Goal: Find specific page/section: Find specific page/section

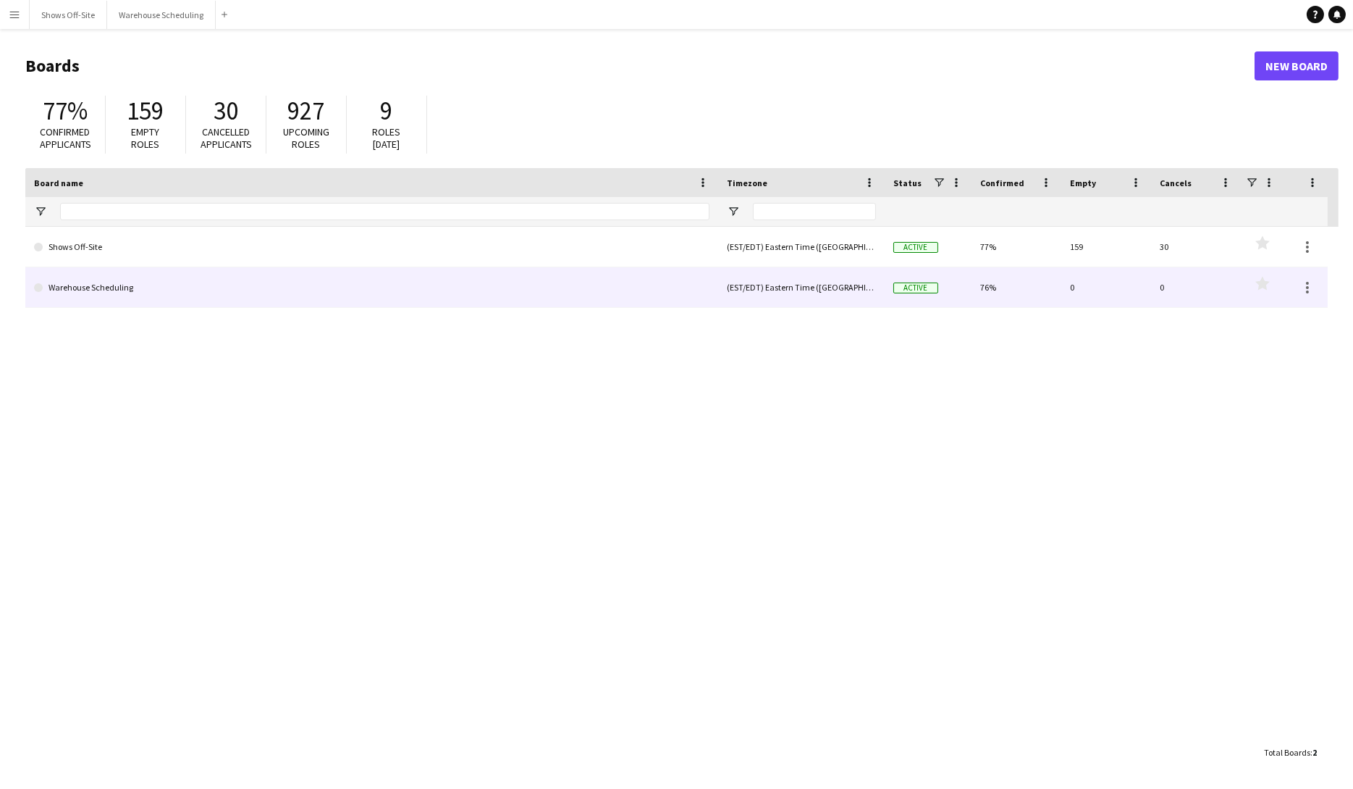
click at [114, 249] on link "Shows Off-Site" at bounding box center [372, 247] width 676 height 41
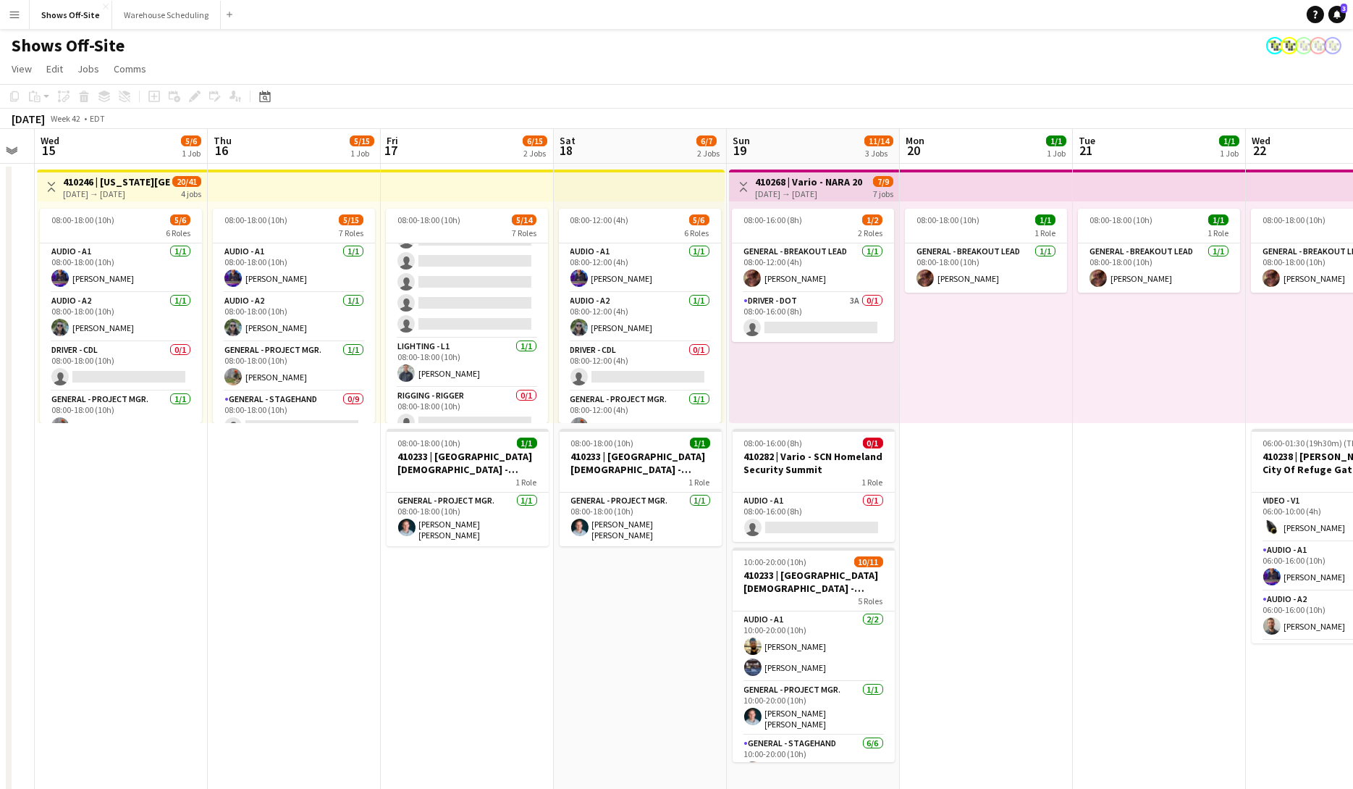
scroll to position [311, 0]
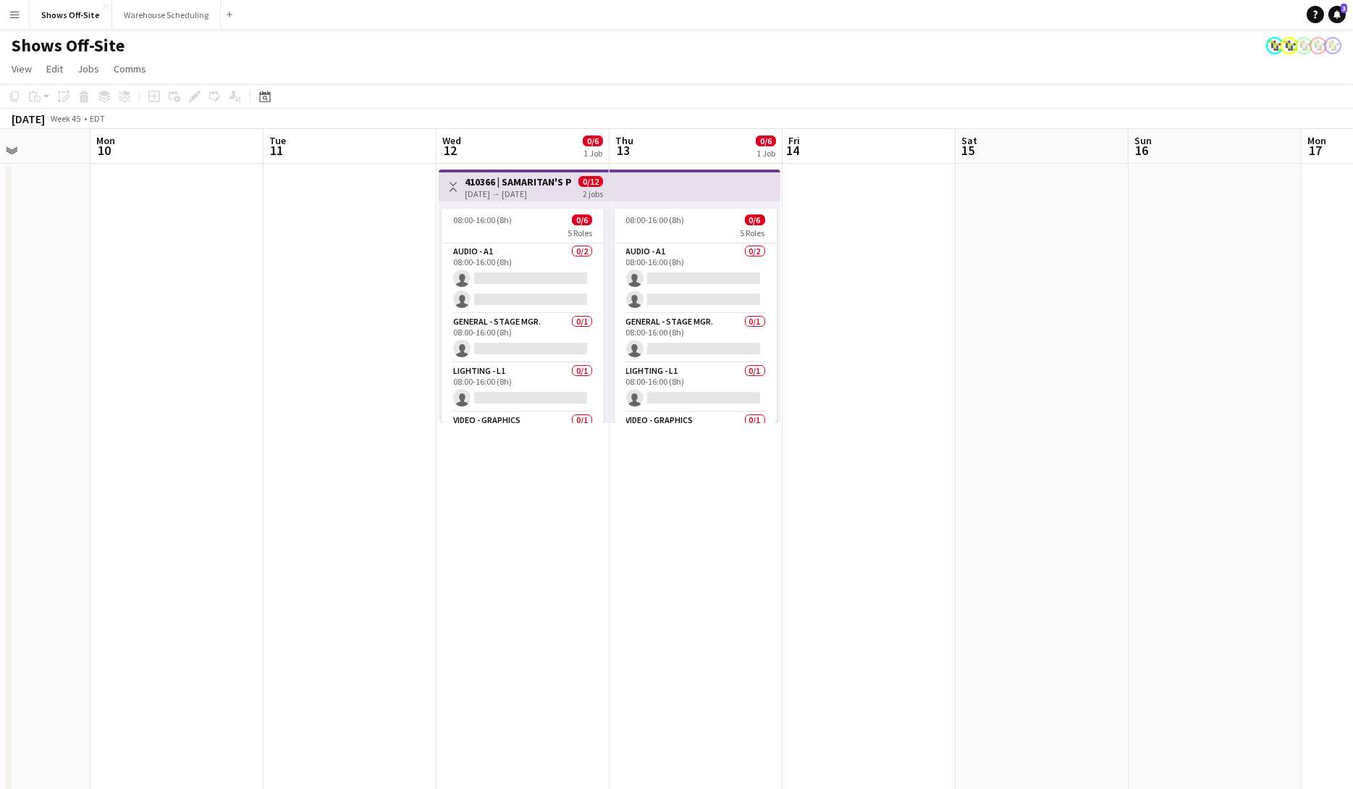
click at [495, 194] on div "[DATE] → [DATE]" at bounding box center [519, 193] width 108 height 11
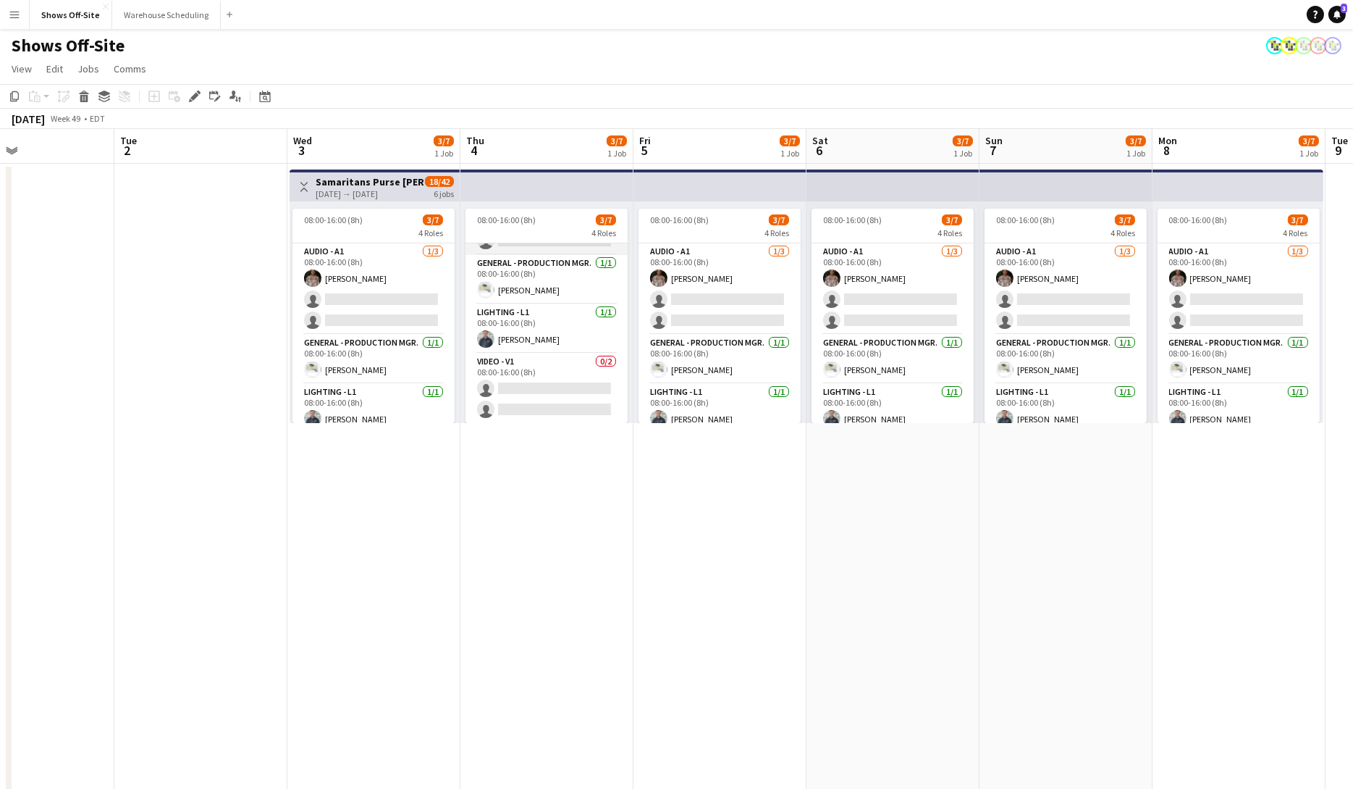
scroll to position [0, 0]
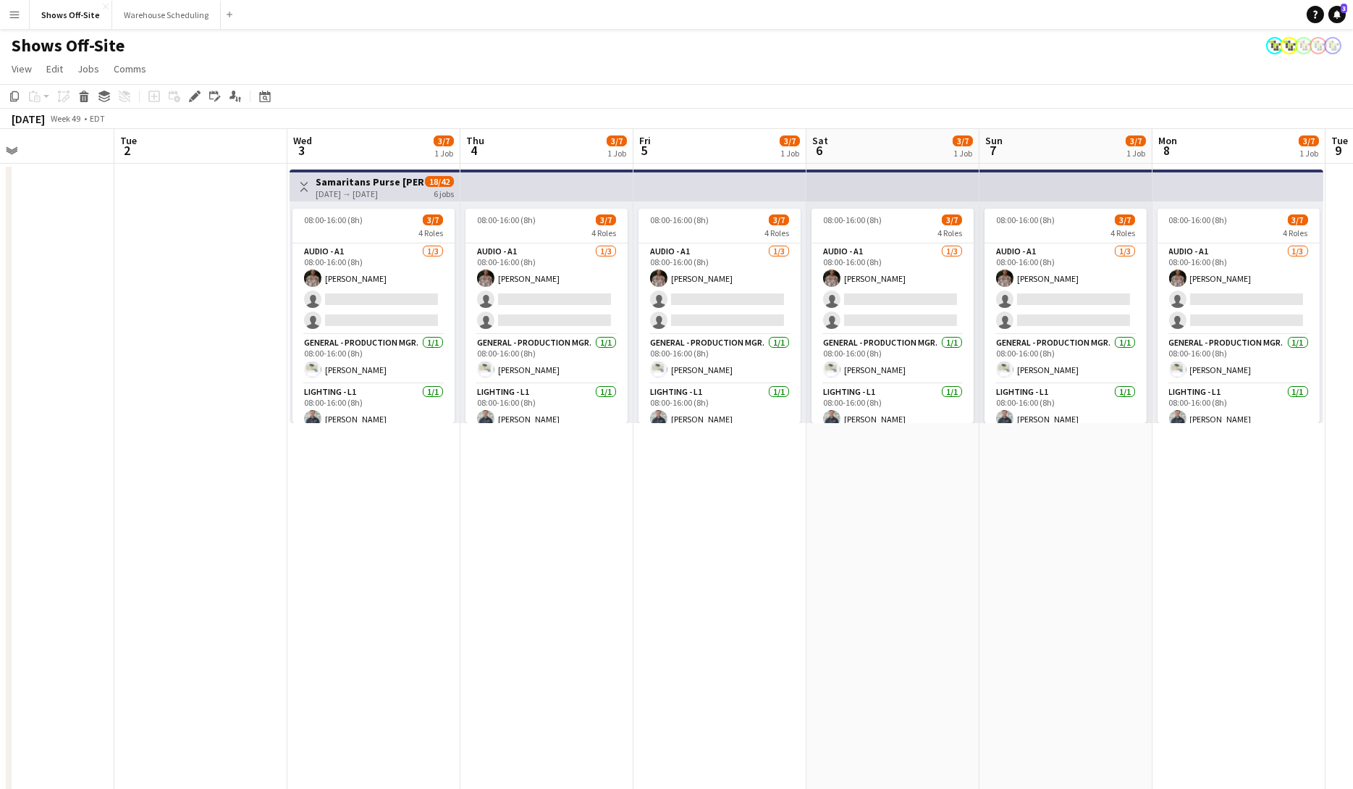
click at [386, 192] on div "[DATE] → [DATE]" at bounding box center [370, 193] width 108 height 11
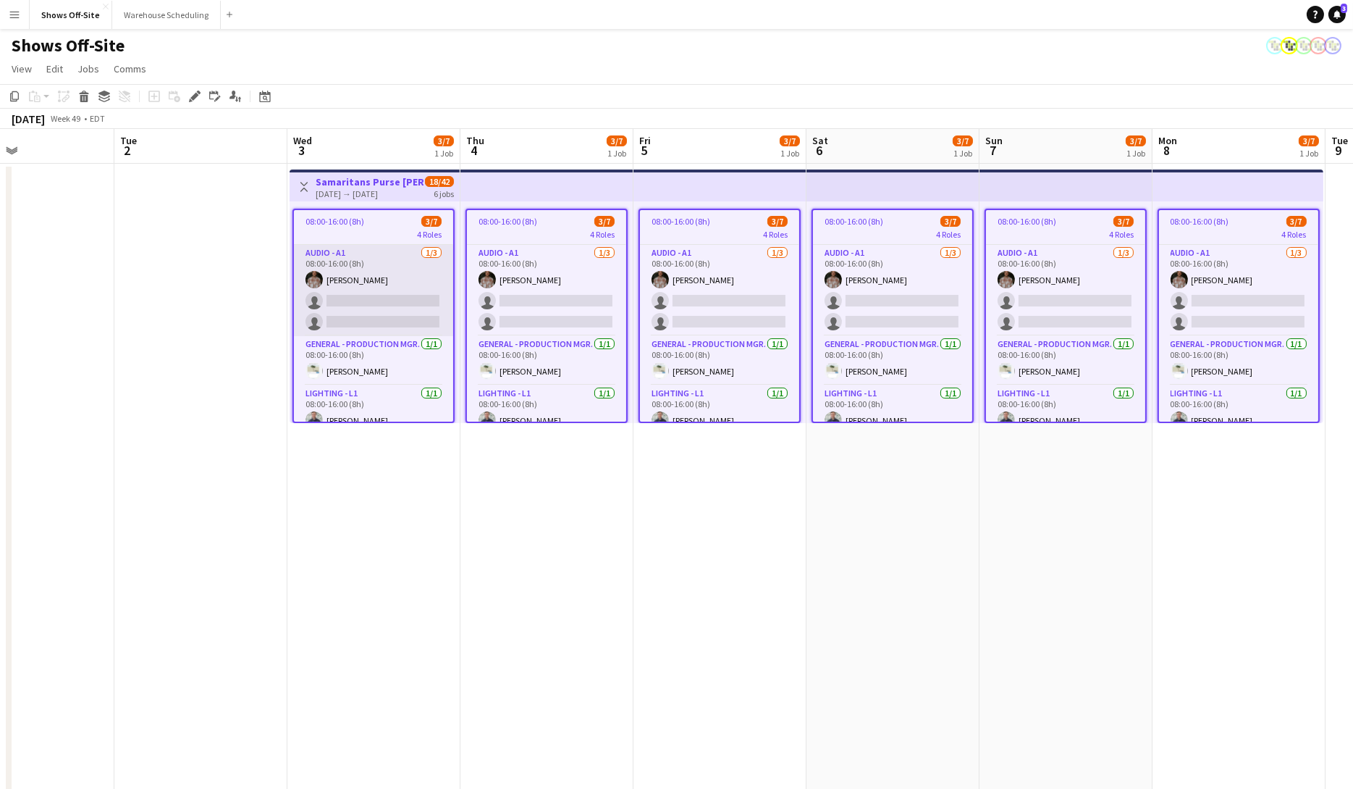
click at [408, 272] on app-card-role "Audio - A1 [DATE] 08:00-16:00 (8h) [PERSON_NAME] single-neutral-actions single-…" at bounding box center [373, 290] width 159 height 91
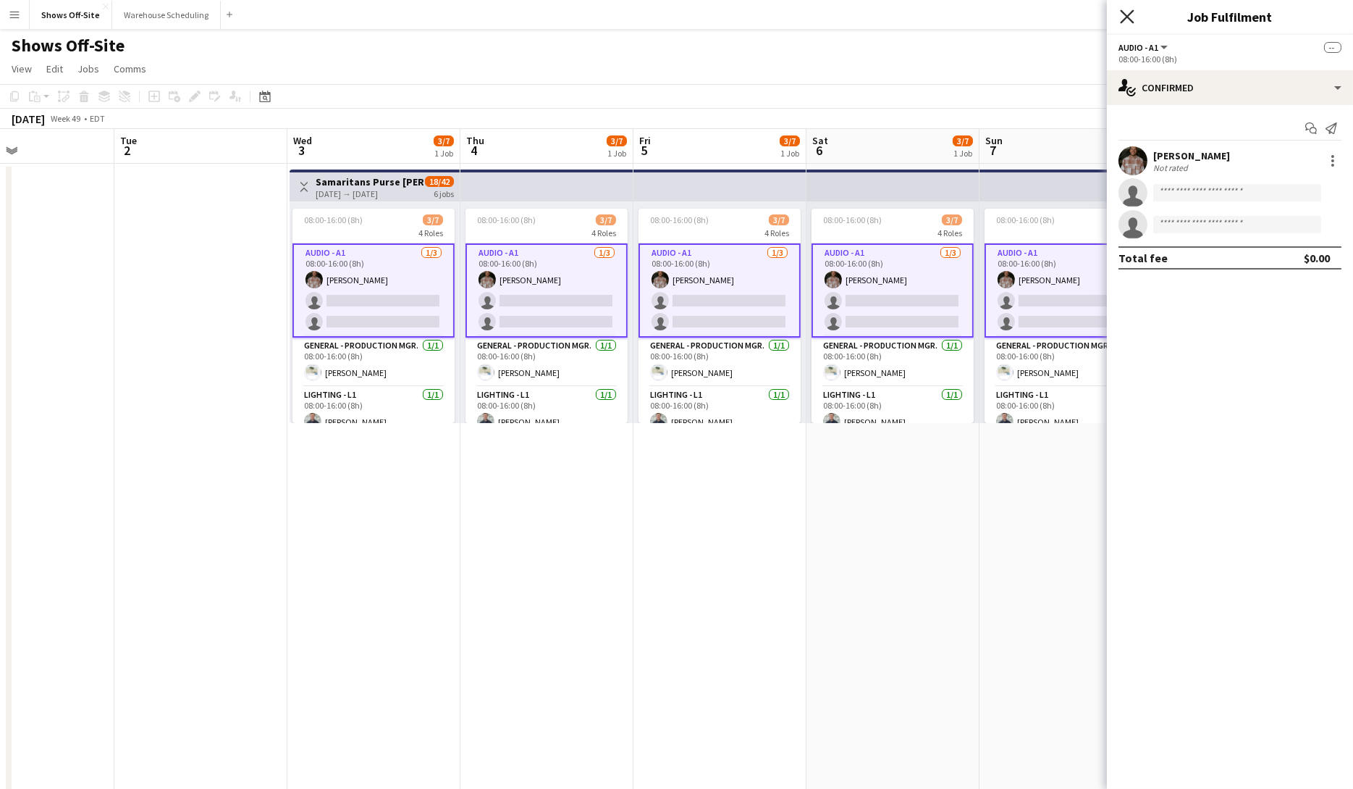
click at [1128, 13] on icon "Close pop-in" at bounding box center [1127, 16] width 14 height 14
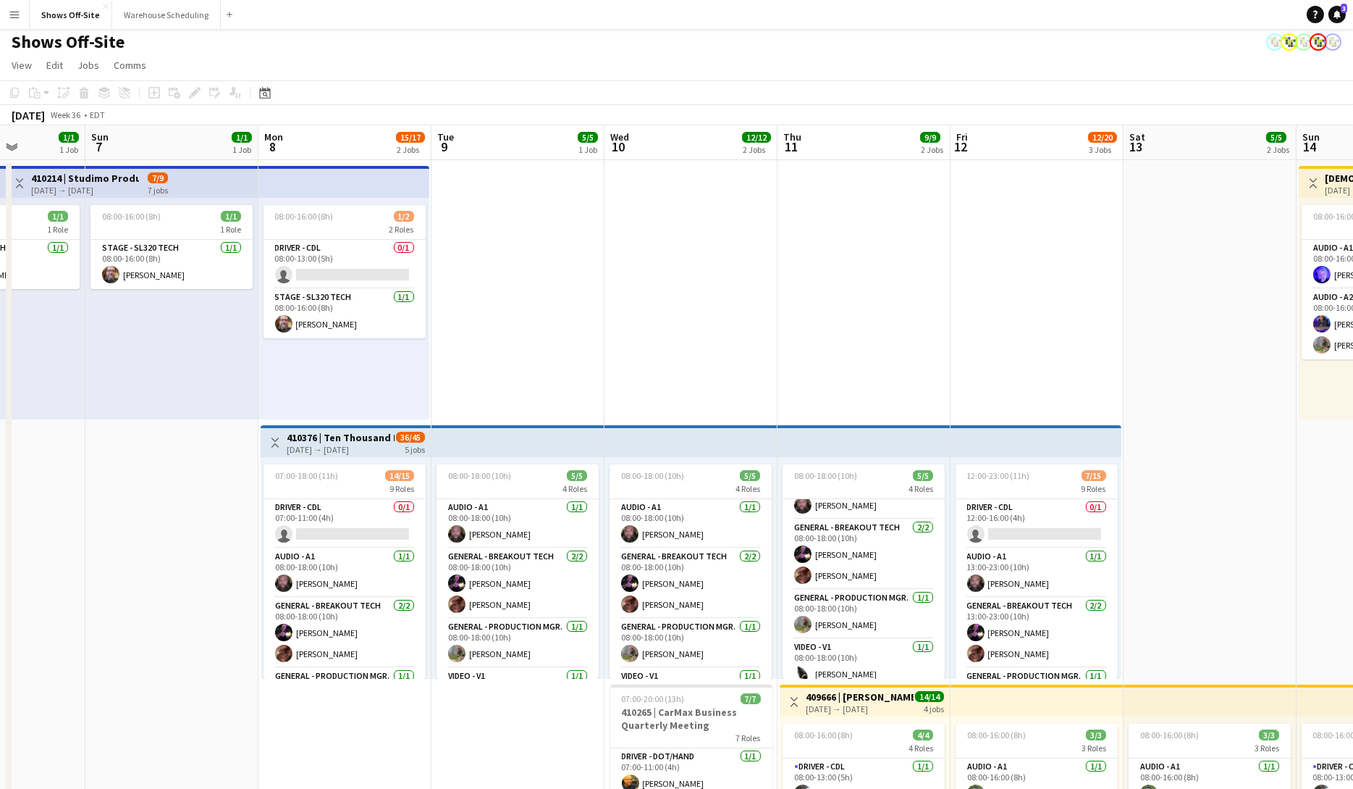
scroll to position [1, 0]
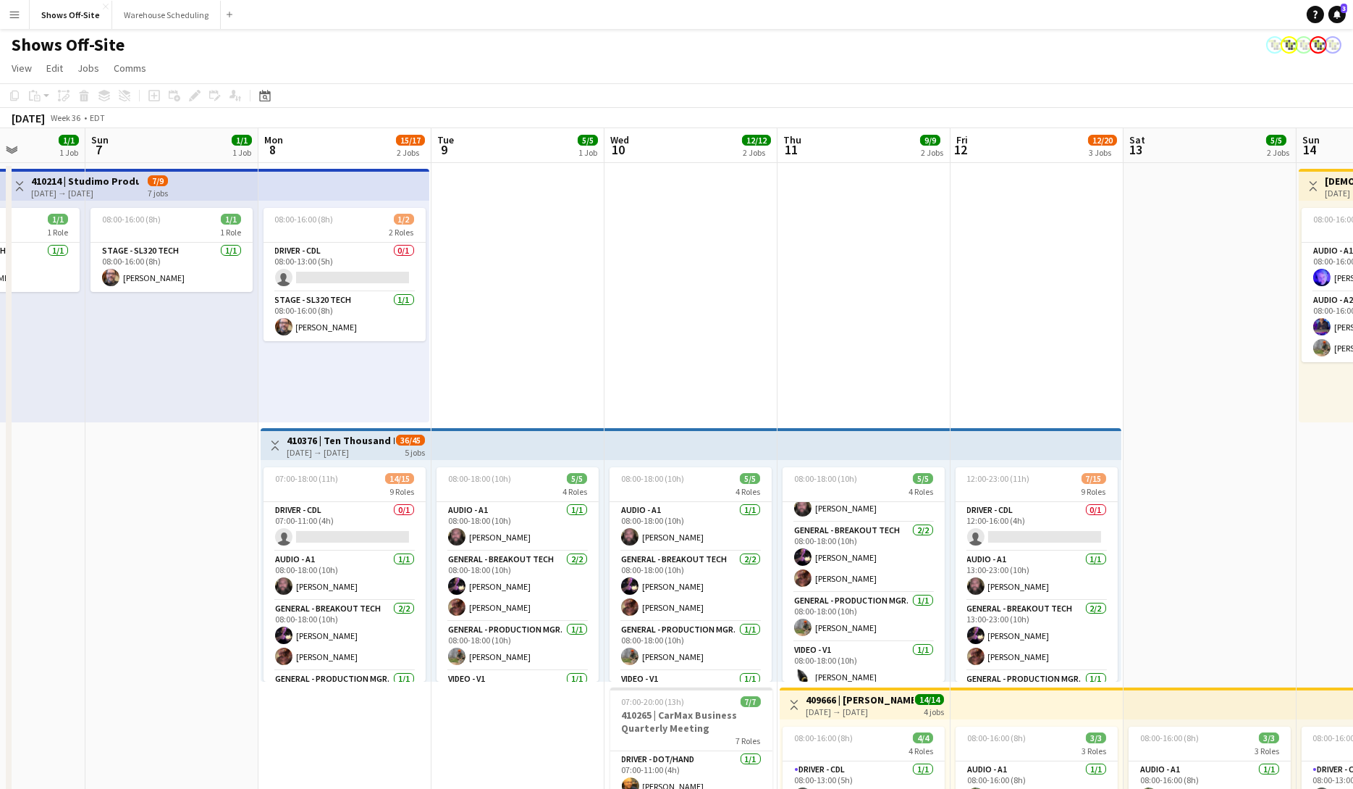
click at [339, 453] on div "[DATE] → [DATE]" at bounding box center [341, 452] width 108 height 11
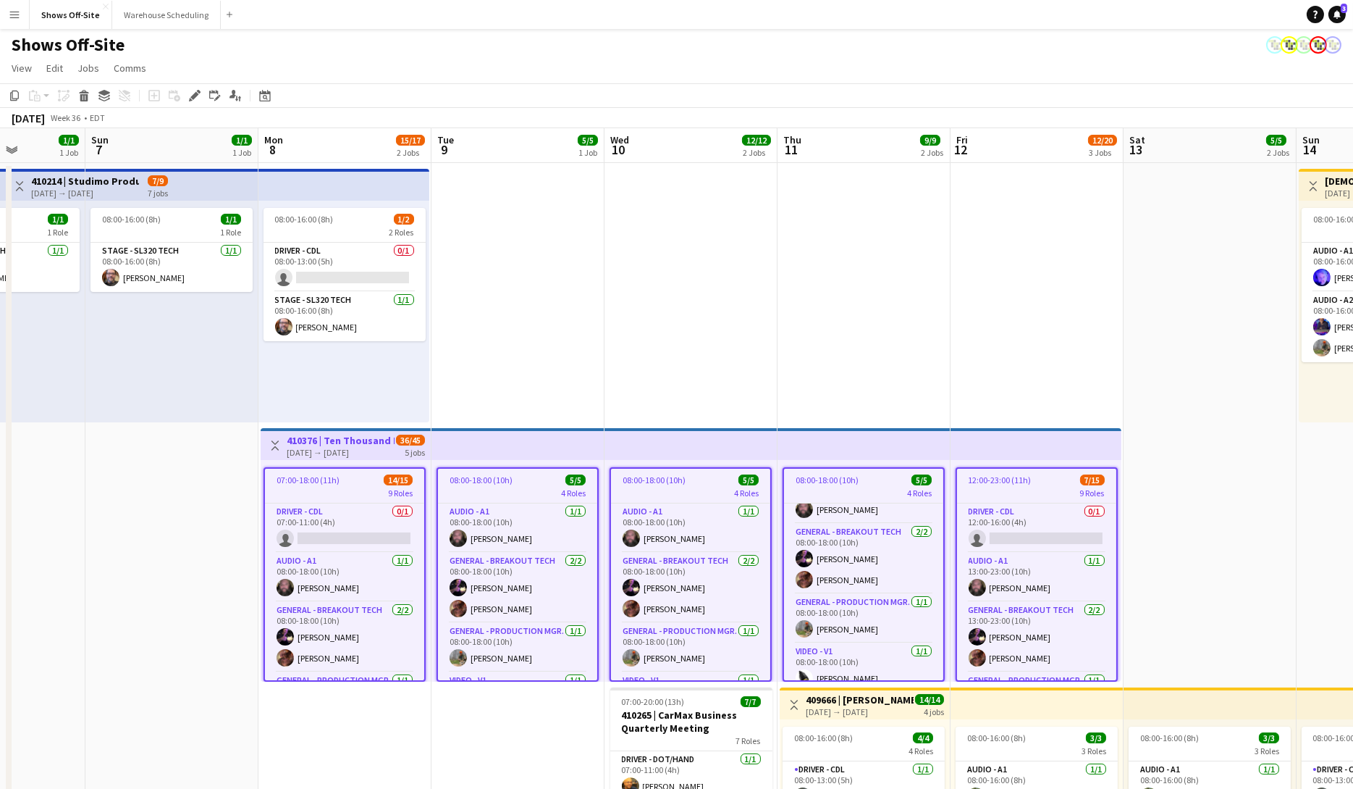
click at [344, 435] on h3 "410376 | Ten Thousand Hours - [GEOGRAPHIC_DATA] 2025" at bounding box center [341, 440] width 108 height 13
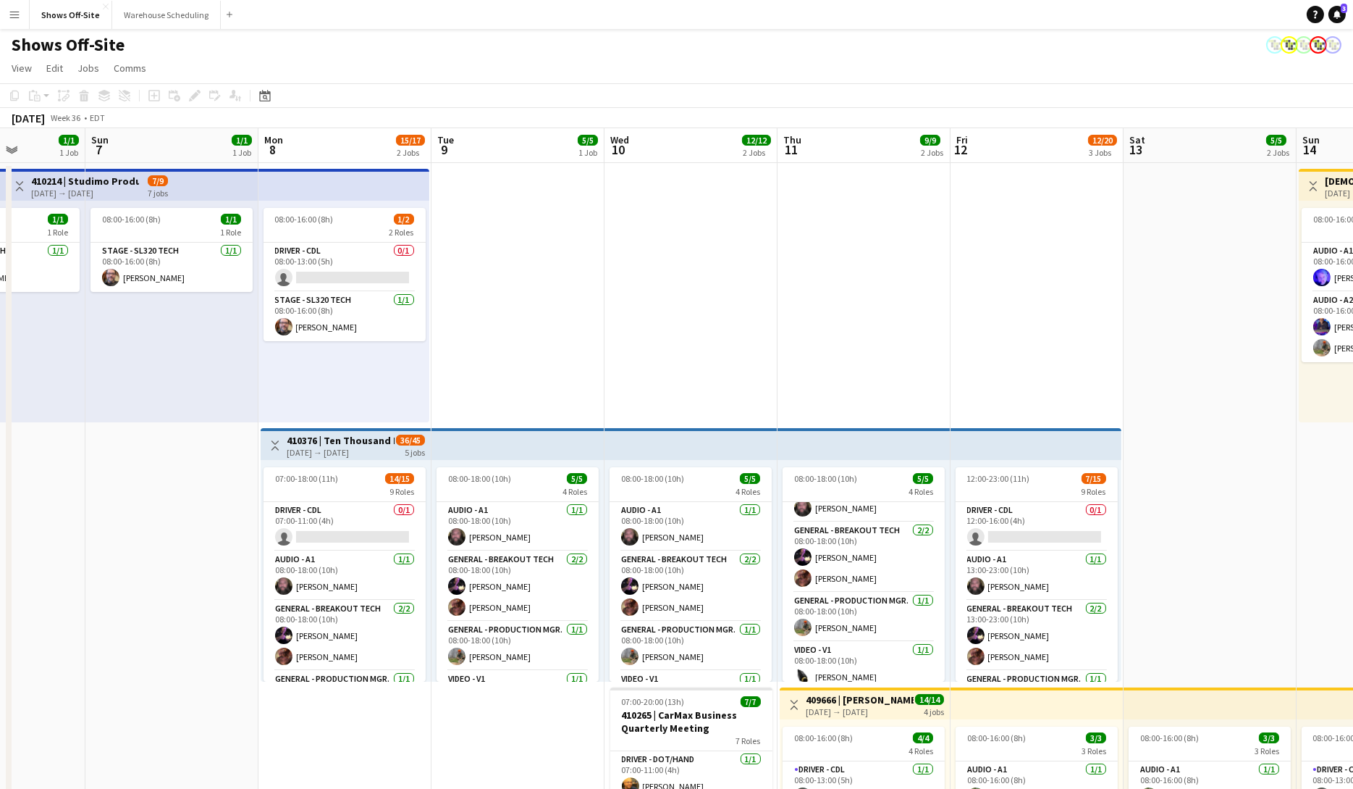
click at [344, 435] on h3 "410376 | Ten Thousand Hours - [GEOGRAPHIC_DATA] 2025" at bounding box center [341, 440] width 108 height 13
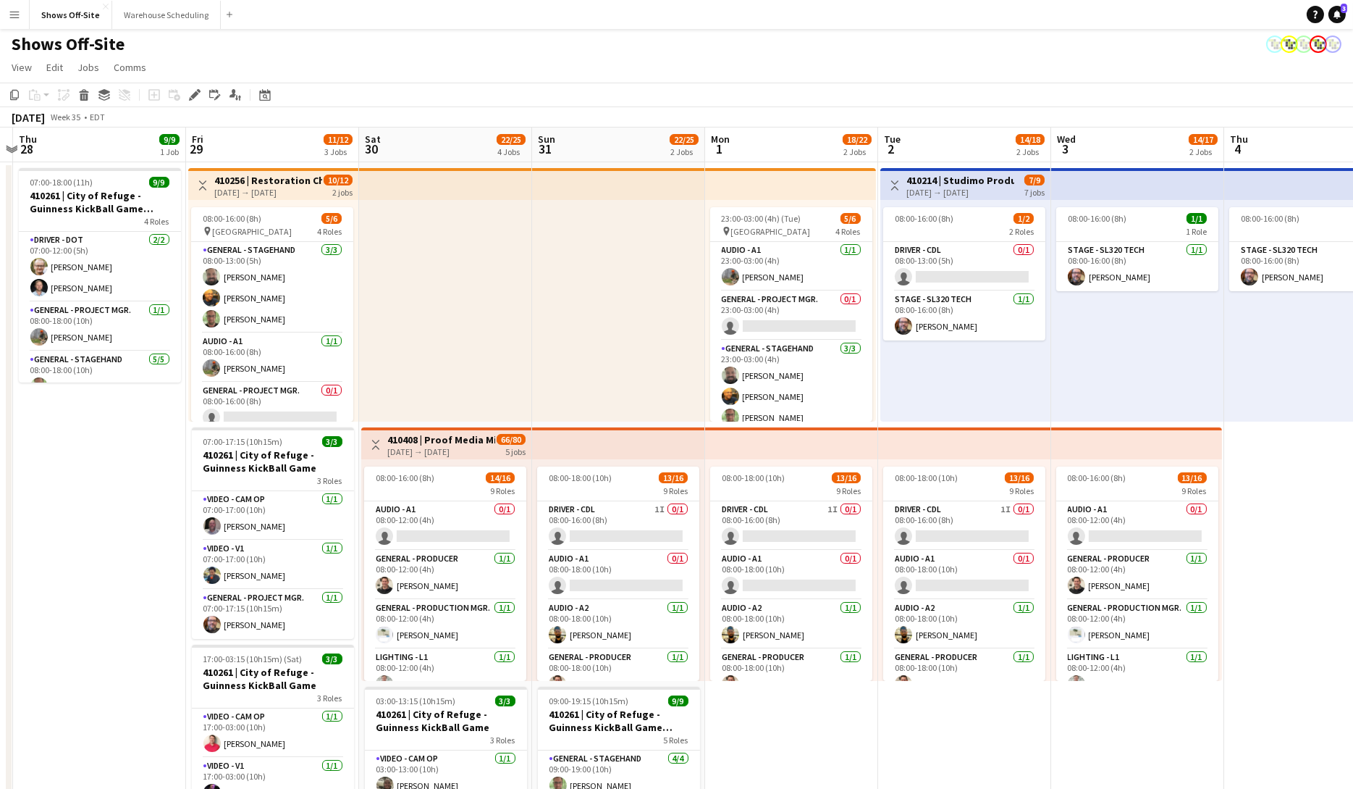
scroll to position [0, 332]
